Goal: Information Seeking & Learning: Learn about a topic

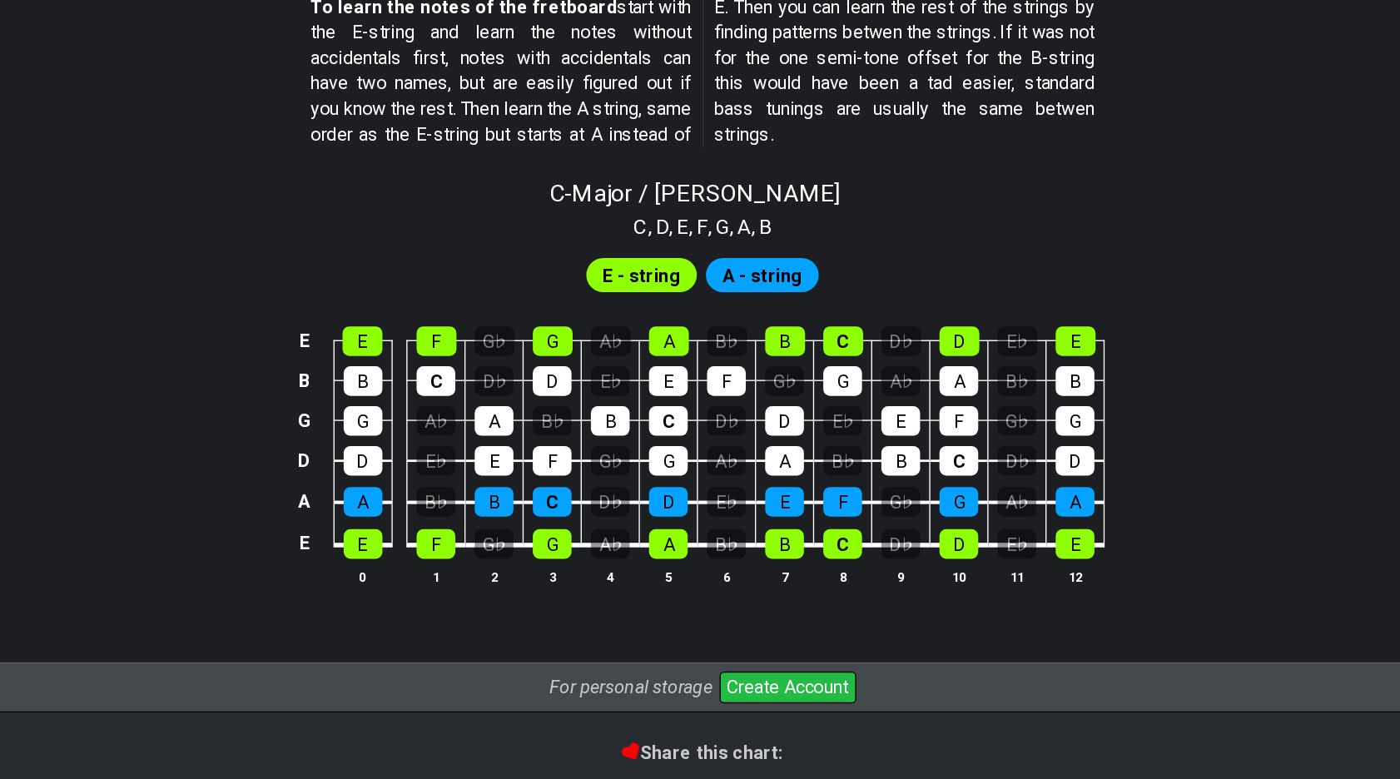
scroll to position [1409, 0]
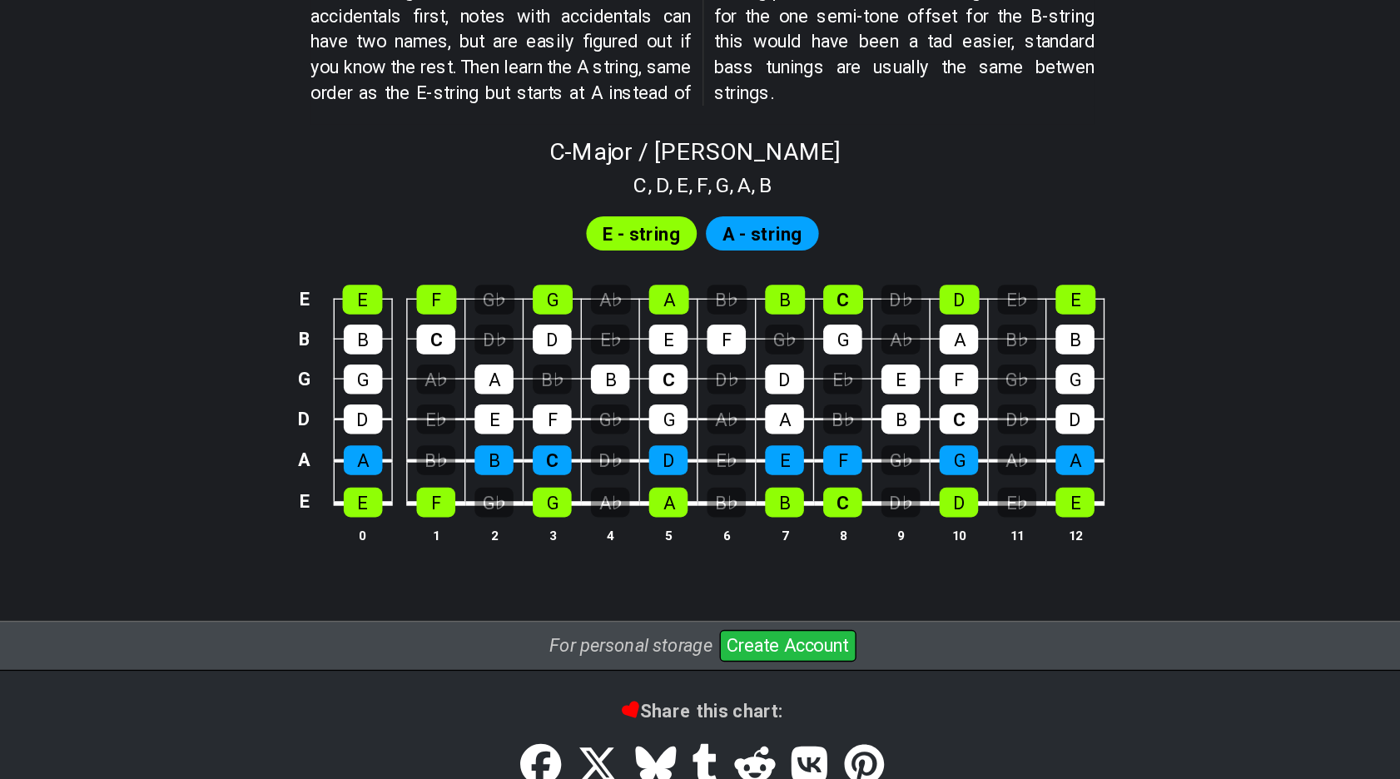
click at [714, 369] on span "A - string" at bounding box center [743, 381] width 58 height 24
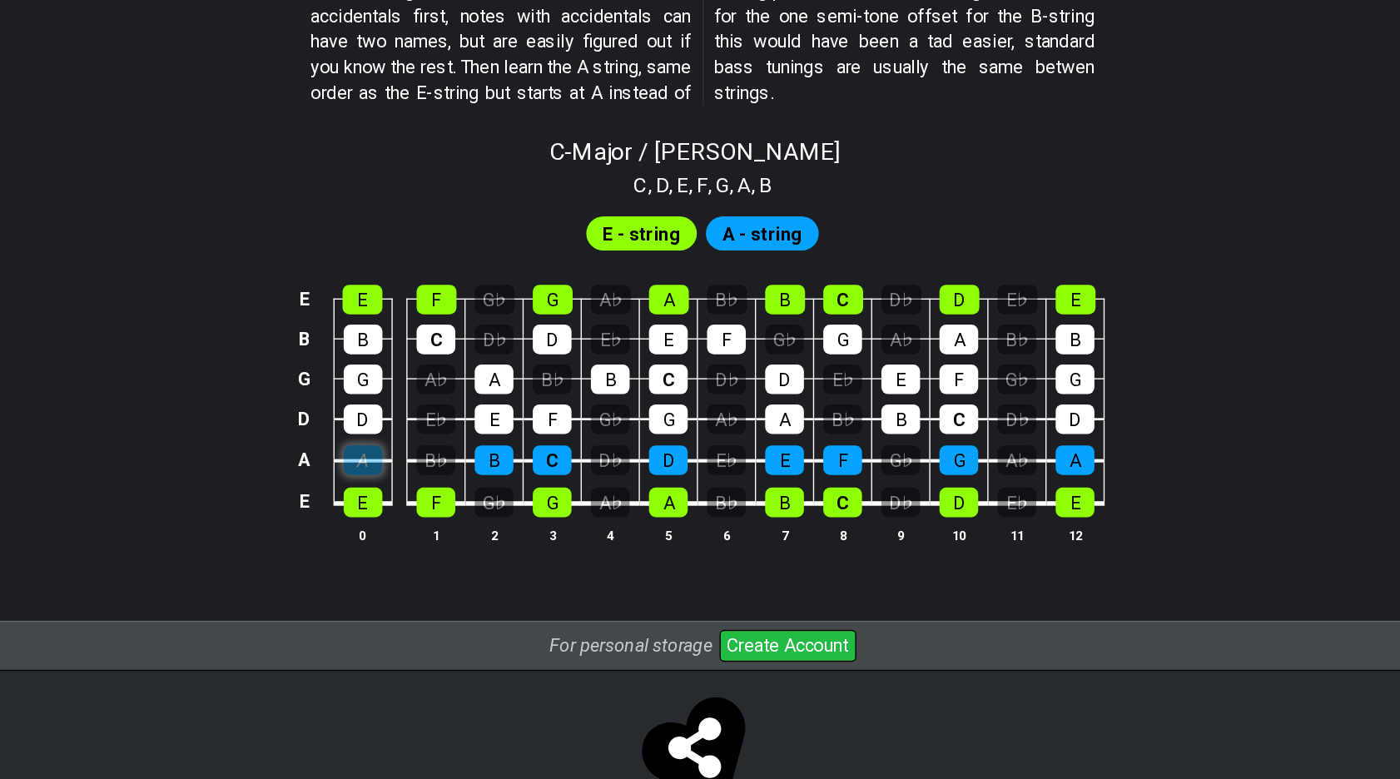
click at [438, 535] on div "A" at bounding box center [452, 546] width 28 height 22
click at [534, 535] on div "B" at bounding box center [548, 546] width 28 height 22
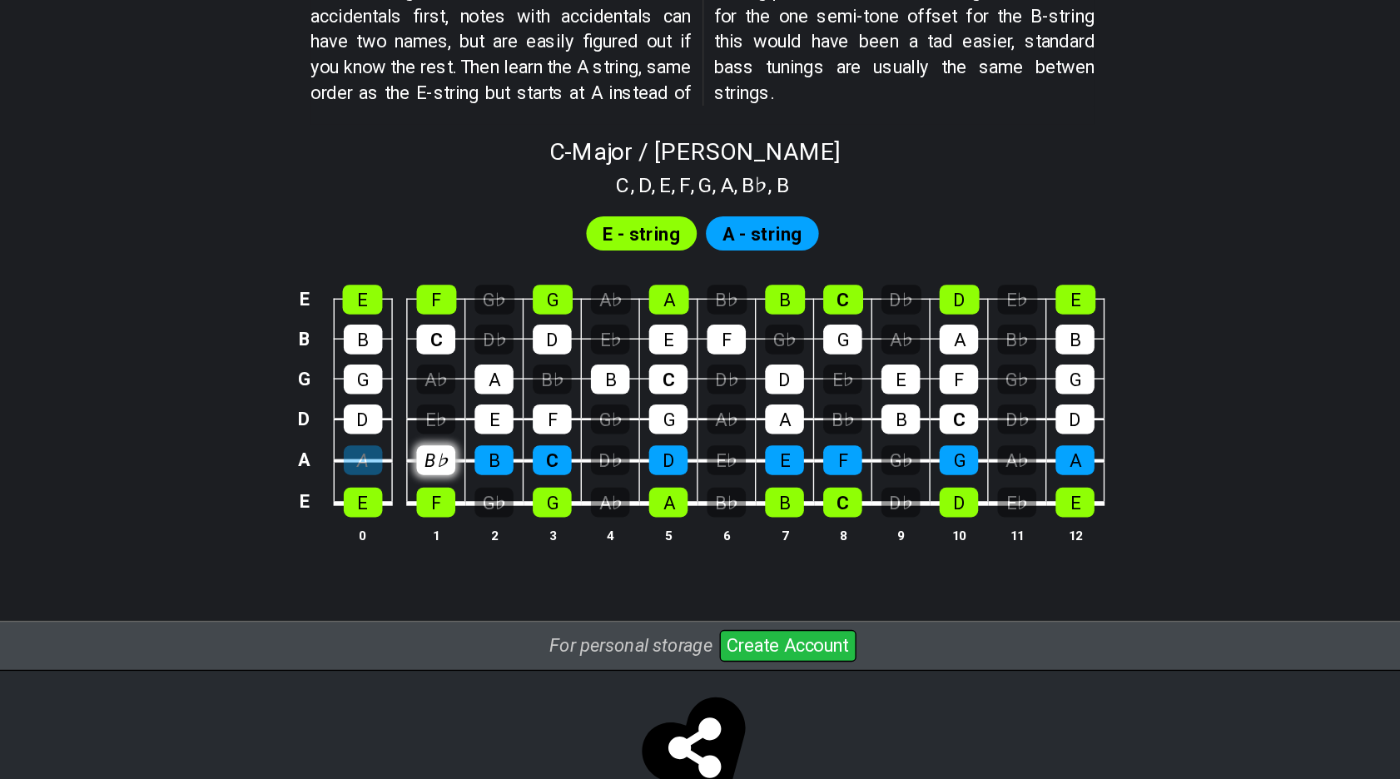
click at [491, 535] on div "B♭" at bounding box center [505, 546] width 28 height 22
click at [438, 535] on div "A" at bounding box center [452, 546] width 28 height 22
click at [491, 535] on div "B♭" at bounding box center [505, 546] width 28 height 22
click at [628, 369] on span "E - string" at bounding box center [656, 381] width 57 height 24
click at [714, 369] on span "A - string" at bounding box center [743, 381] width 58 height 24
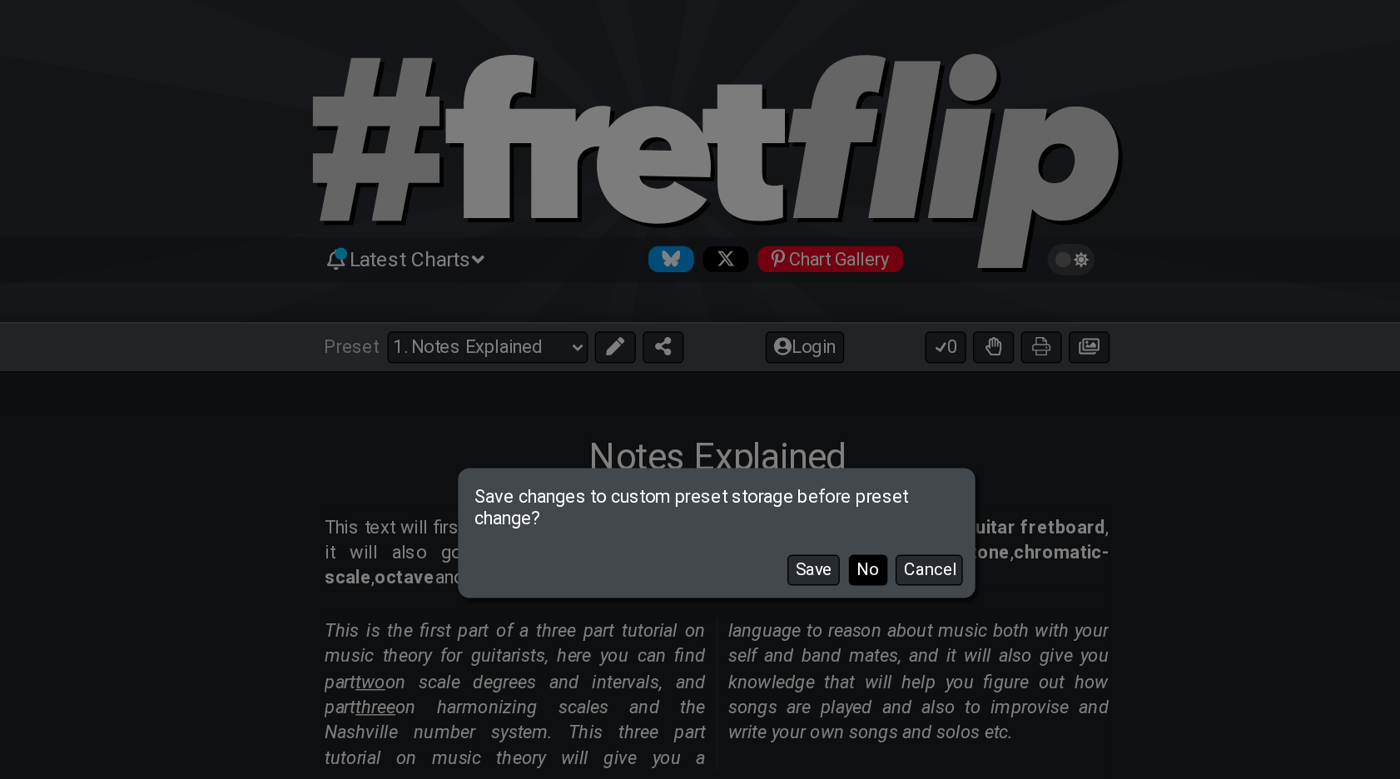
click at [797, 422] on button "No" at bounding box center [811, 416] width 28 height 22
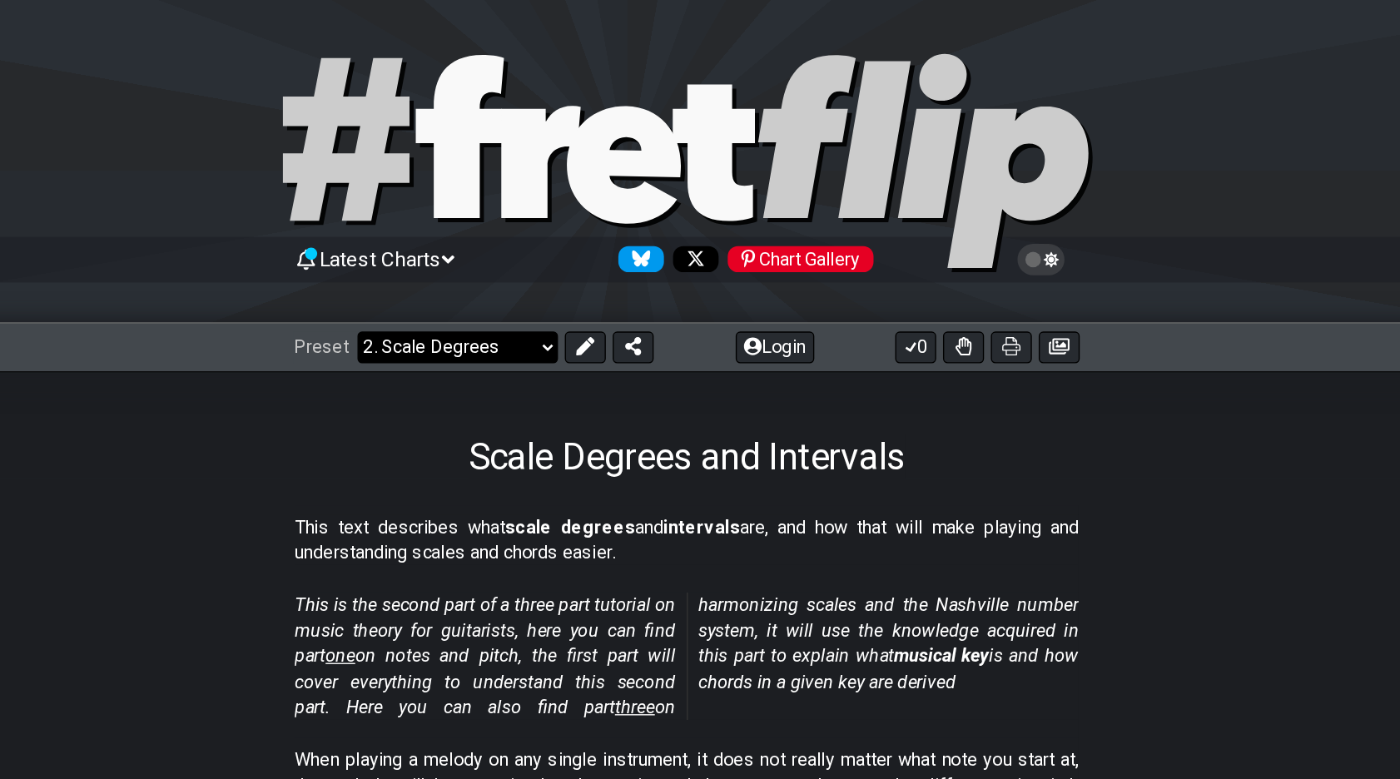
select select "/musical-notes-explained"
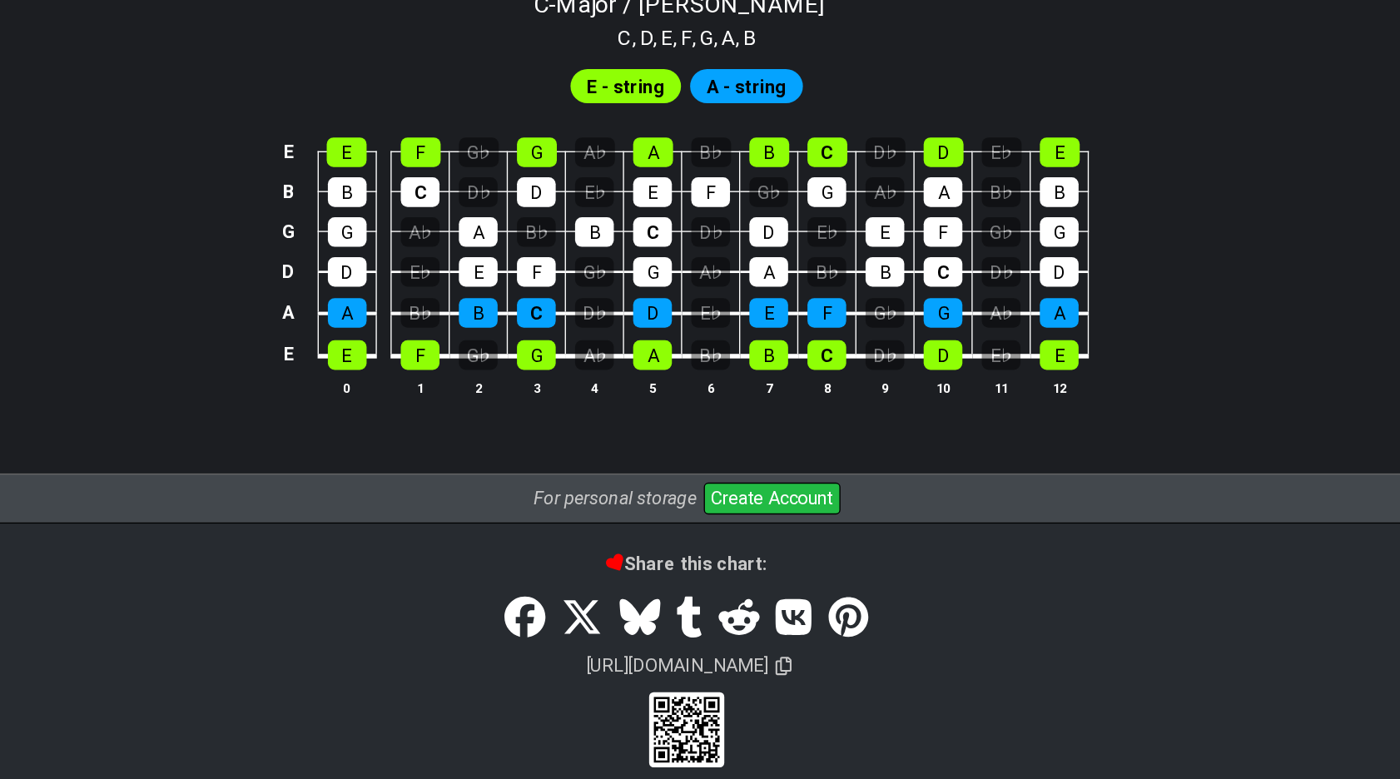
scroll to position [1517, 0]
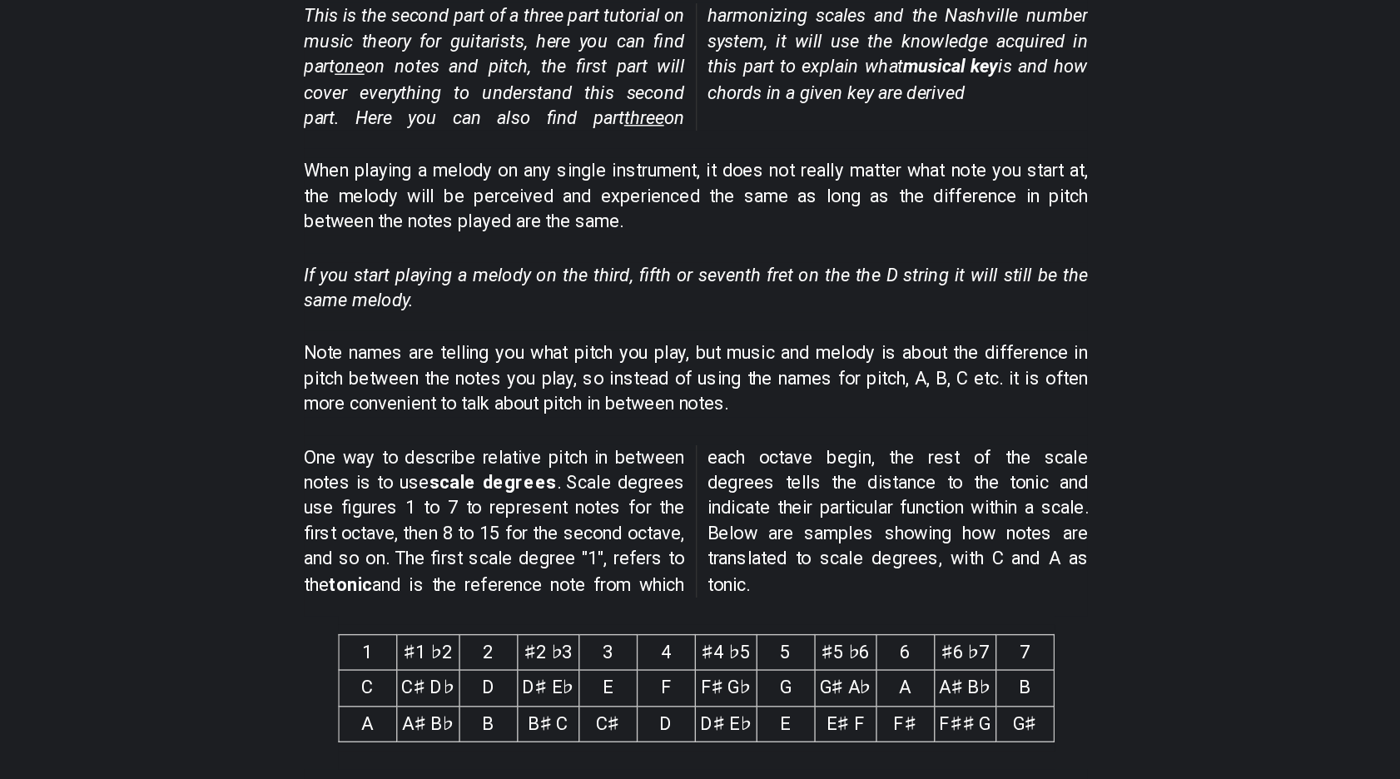
scroll to position [335, 0]
